Goal: Register for event/course

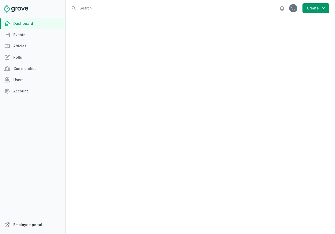
click at [22, 224] on link "Employee portal" at bounding box center [32, 225] width 65 height 10
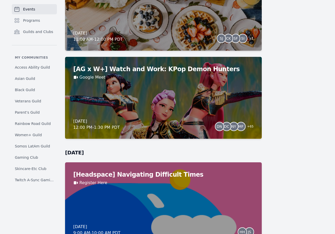
scroll to position [356, 0]
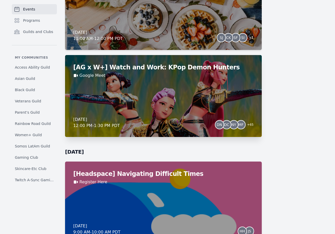
click at [217, 107] on div "[AG x W+] Watch and Work: KPop Demon Hunters Google Meet Friday, August 29, 202…" at bounding box center [163, 96] width 197 height 82
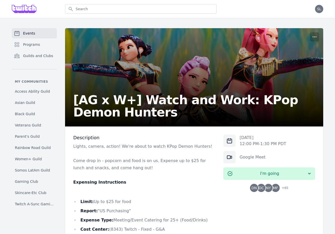
click at [261, 189] on span "DC" at bounding box center [261, 188] width 5 height 4
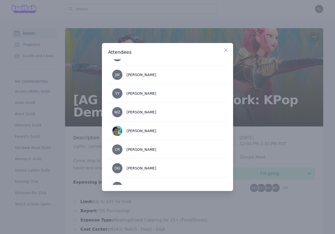
scroll to position [1164, 0]
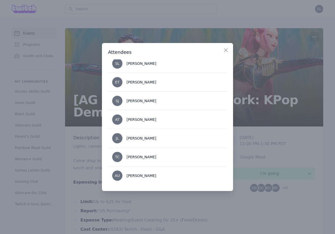
click at [97, 159] on div at bounding box center [167, 117] width 335 height 234
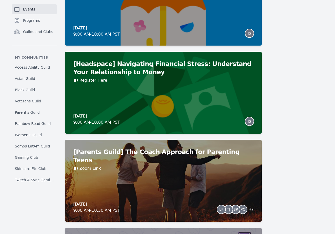
scroll to position [2829, 0]
